Goal: Check status: Check status

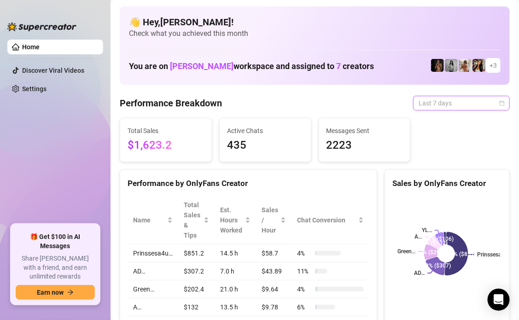
click at [495, 106] on span "Last 7 days" at bounding box center [461, 103] width 86 height 14
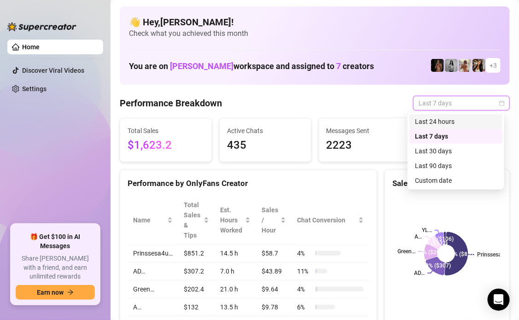
click at [467, 122] on div "Last 24 hours" at bounding box center [456, 121] width 82 height 10
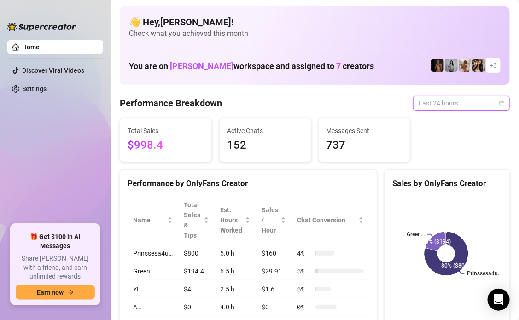
click at [482, 104] on span "Last 24 hours" at bounding box center [461, 103] width 86 height 14
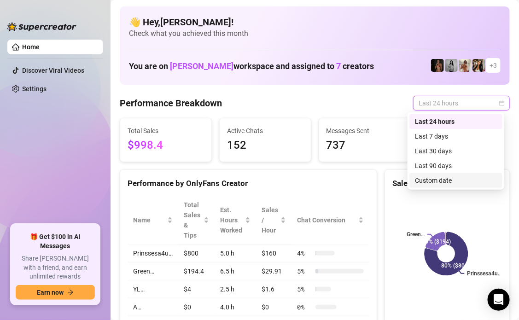
click at [455, 179] on div "Custom date" at bounding box center [456, 180] width 82 height 10
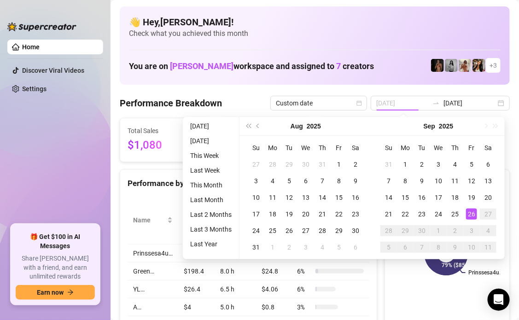
click at [468, 215] on div "26" at bounding box center [471, 214] width 11 height 11
type input "2025-09-25"
type input "[DATE]"
click at [86, 161] on ul "Home Discover Viral Videos Settings" at bounding box center [55, 128] width 96 height 185
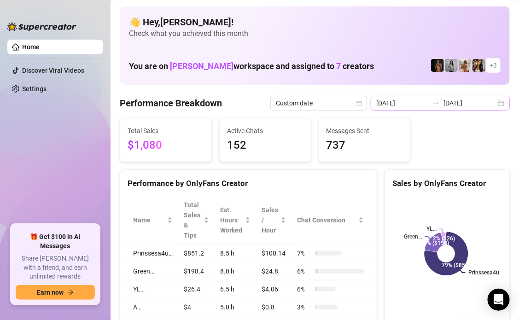
click at [494, 103] on div "2025-09-25 2025-09-26" at bounding box center [440, 103] width 139 height 15
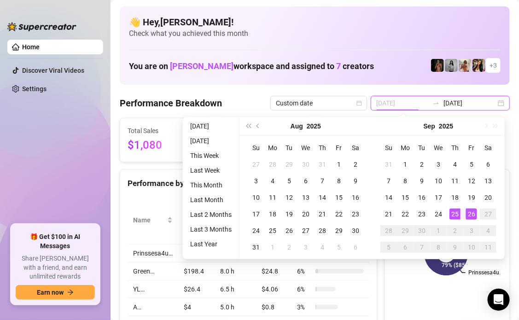
type input "[DATE]"
click at [466, 214] on div "26" at bounding box center [471, 214] width 11 height 11
type input "[DATE]"
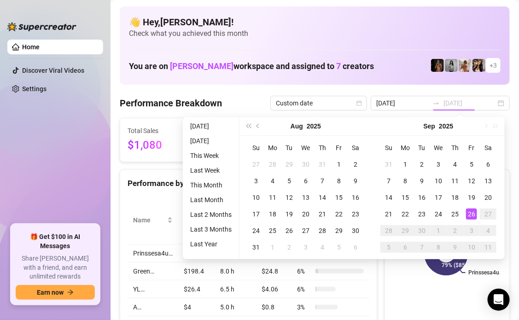
click at [472, 214] on div "26" at bounding box center [471, 214] width 11 height 11
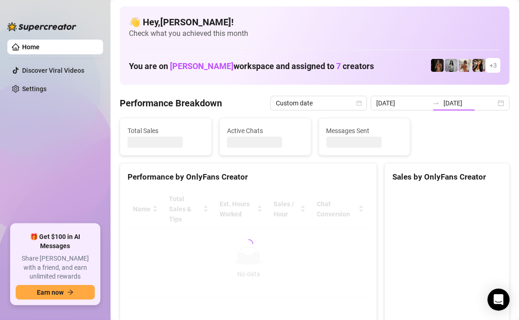
type input "[DATE]"
